Goal: Transaction & Acquisition: Subscribe to service/newsletter

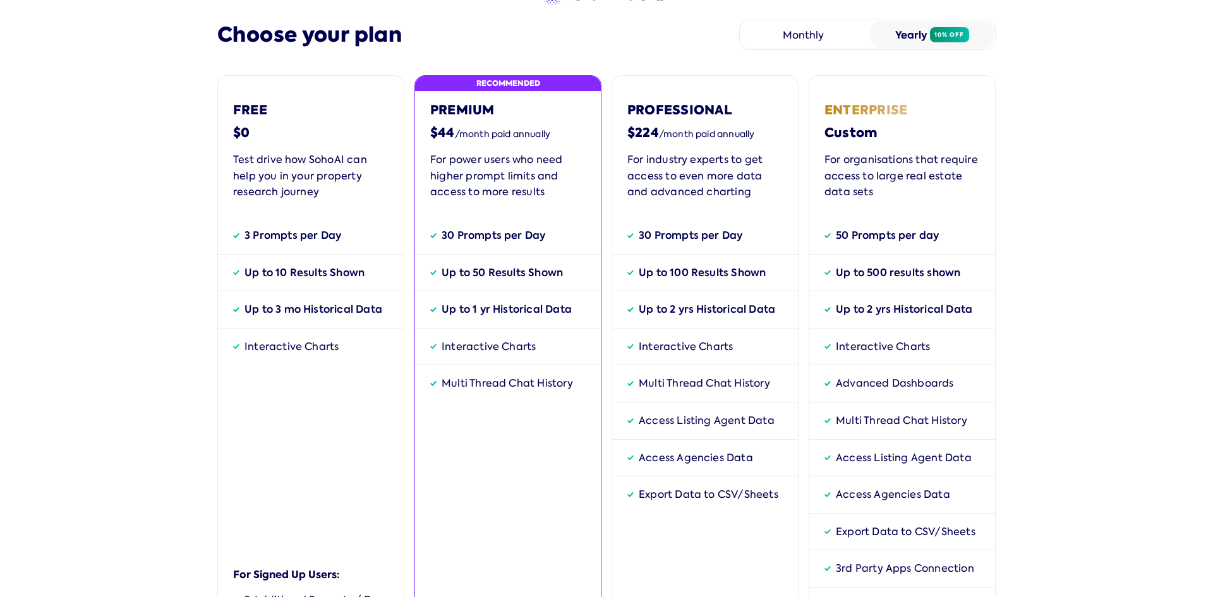
scroll to position [57, 0]
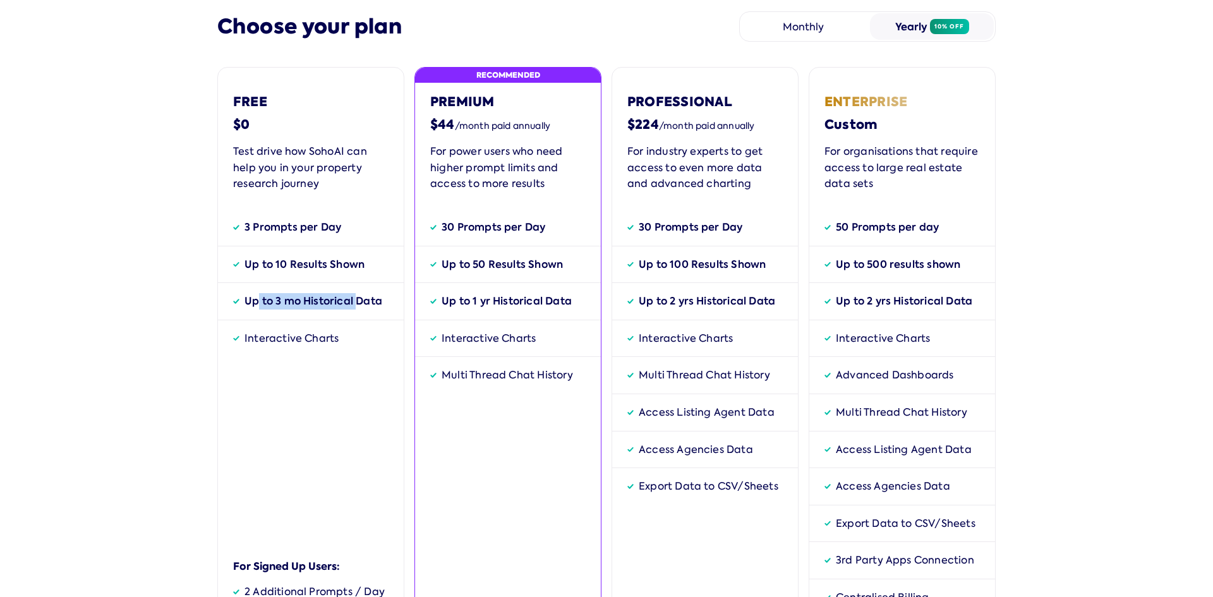
drag, startPoint x: 296, startPoint y: 303, endPoint x: 352, endPoint y: 307, distance: 56.4
click at [352, 307] on div "Up to 3 mo Historical Data" at bounding box center [313, 301] width 138 height 16
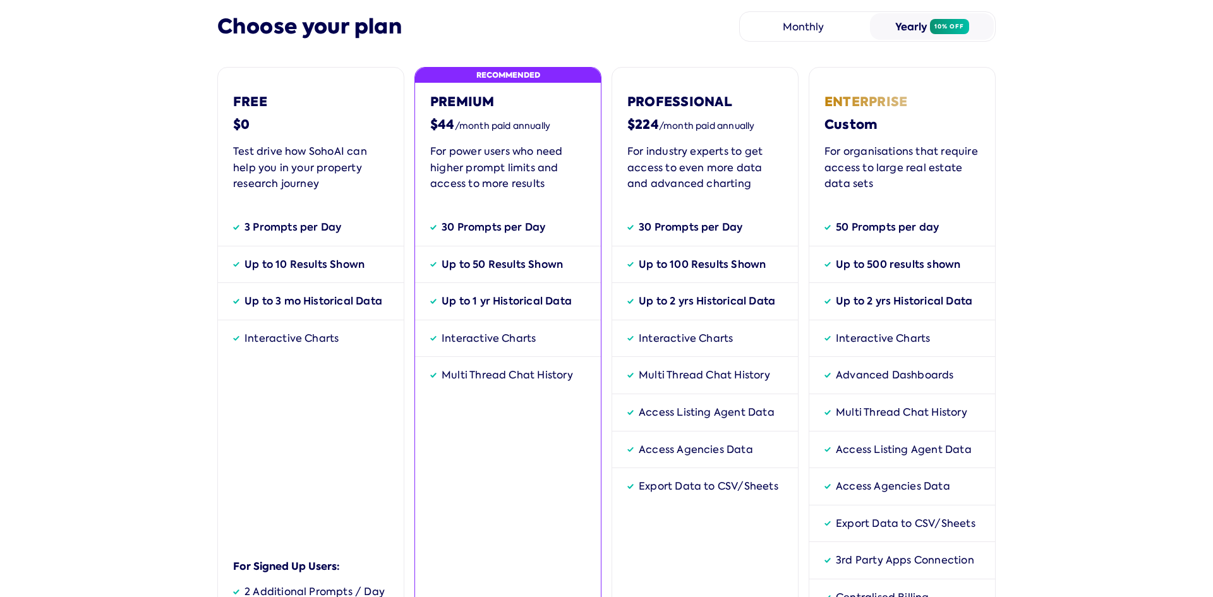
click at [466, 363] on div "Multi Thread Chat History" at bounding box center [508, 375] width 186 height 37
click at [535, 391] on div "Multi Thread Chat History" at bounding box center [508, 375] width 186 height 37
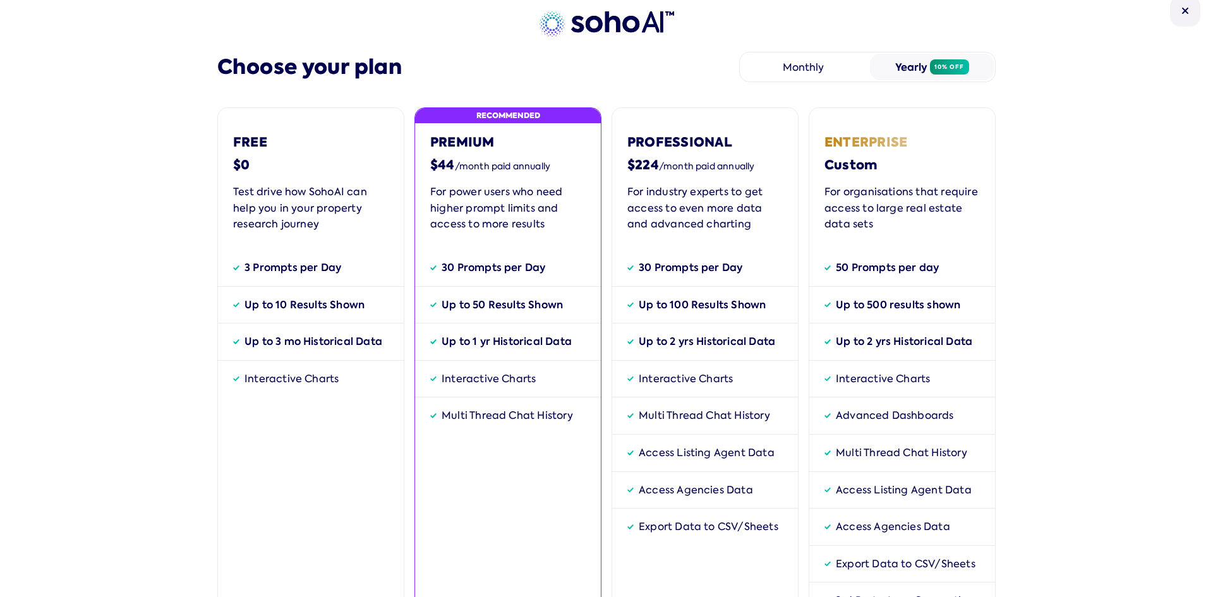
scroll to position [16, 0]
click at [788, 80] on div "Monthly" at bounding box center [803, 67] width 124 height 27
click at [885, 71] on div "Yearly 10% off" at bounding box center [932, 67] width 124 height 27
click at [832, 74] on div "Monthly" at bounding box center [803, 67] width 124 height 27
click at [887, 69] on div "Yearly 10% off" at bounding box center [932, 67] width 124 height 27
